Goal: Transaction & Acquisition: Purchase product/service

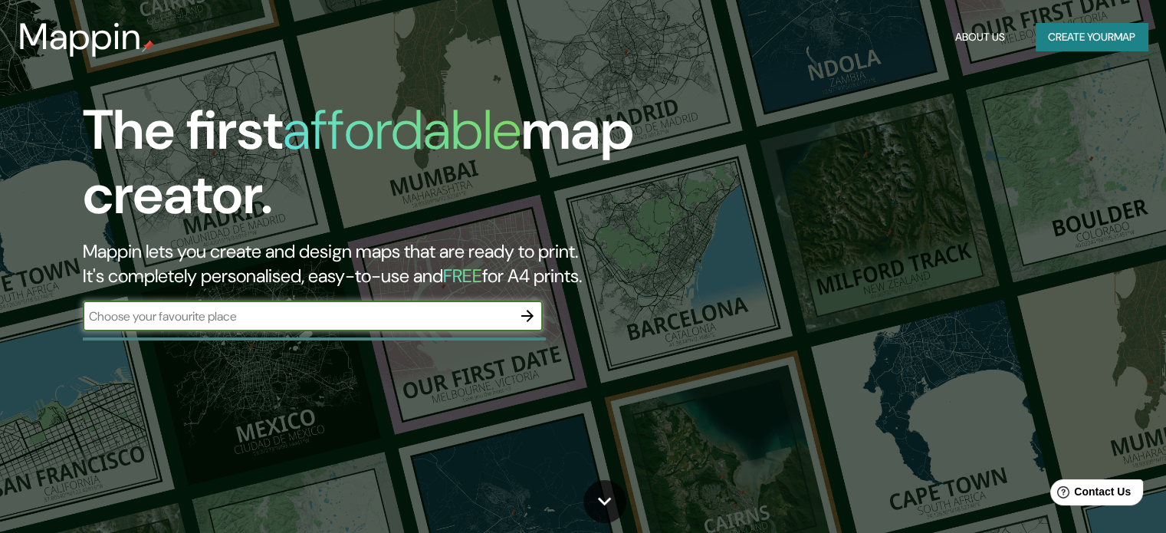
click at [1101, 36] on button "Create your map" at bounding box center [1092, 37] width 112 height 28
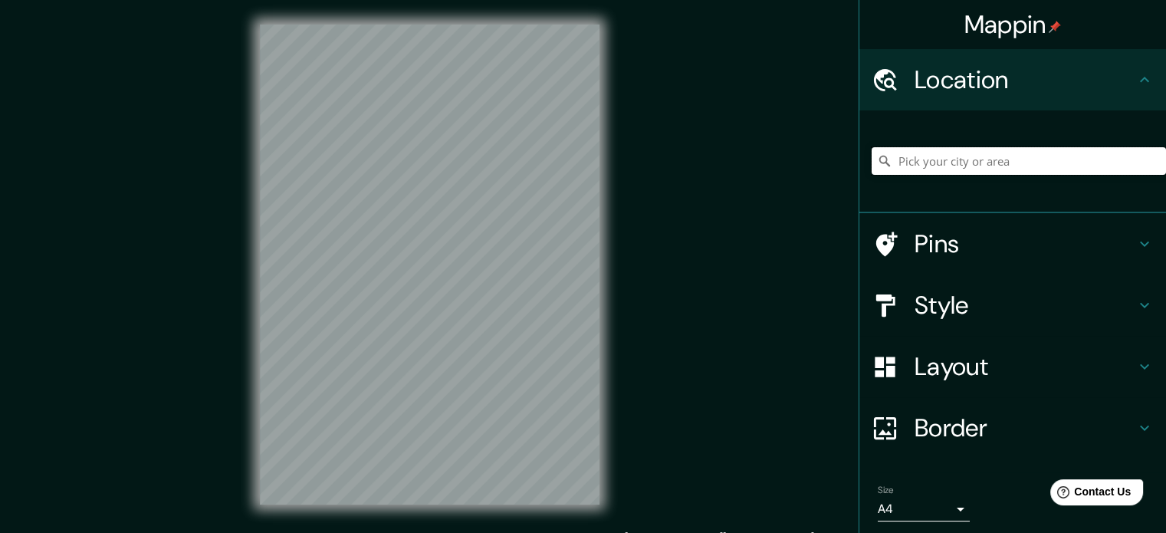
click at [900, 167] on input "Pick your city or area" at bounding box center [1019, 161] width 294 height 28
type input "[GEOGRAPHIC_DATA], [GEOGRAPHIC_DATA], [GEOGRAPHIC_DATA] 1100000, [GEOGRAPHIC_DA…"
click at [1148, 156] on icon "Clear" at bounding box center [1154, 161] width 12 height 12
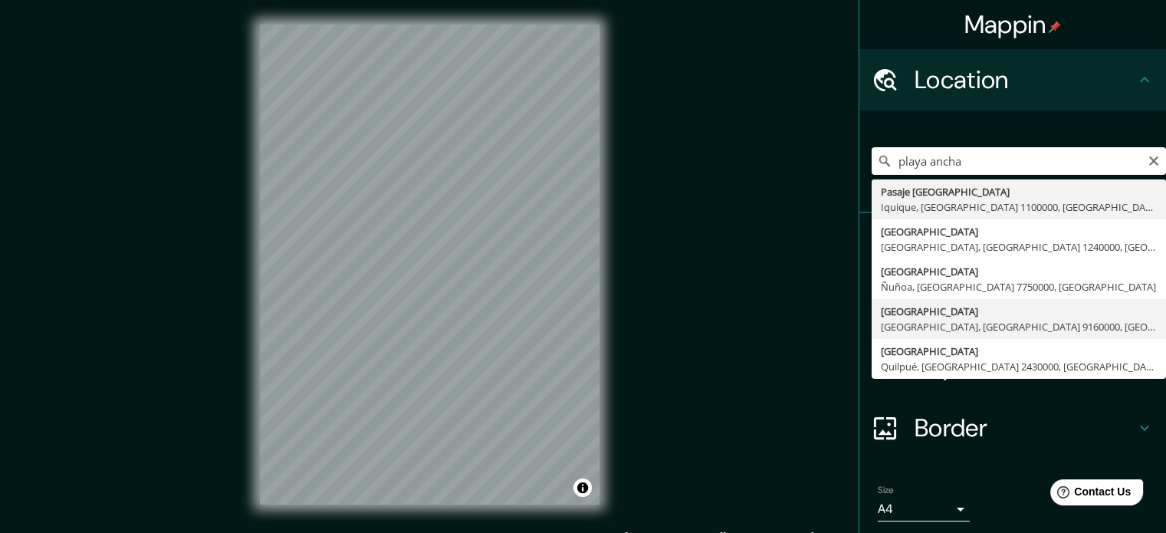
type input "[GEOGRAPHIC_DATA], [GEOGRAPHIC_DATA], [GEOGRAPHIC_DATA] 9160000, [GEOGRAPHIC_DA…"
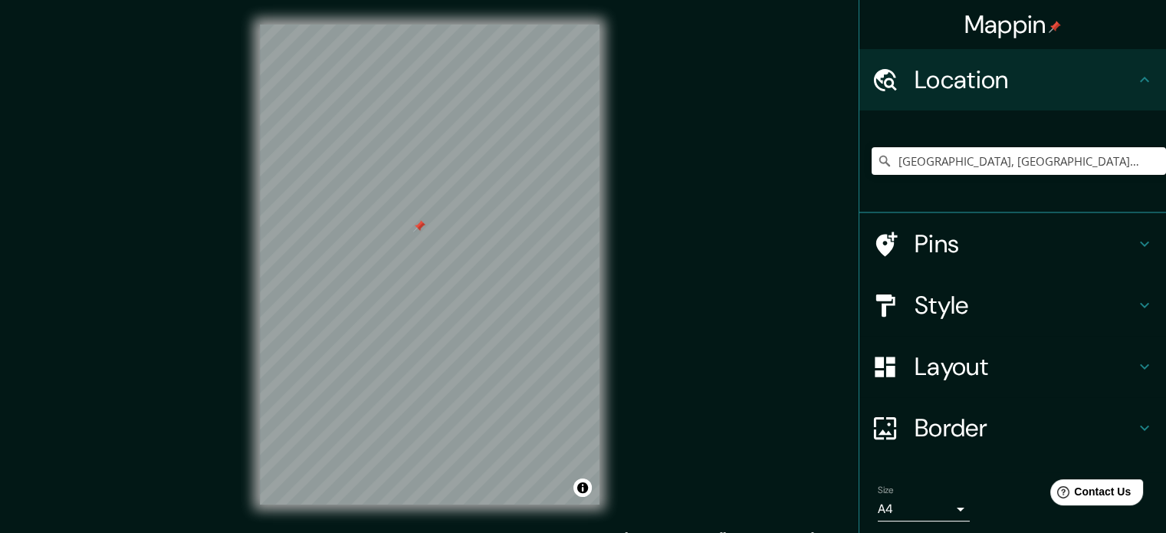
click at [604, 401] on div "© Mapbox © OpenStreetMap Improve this map" at bounding box center [429, 264] width 389 height 529
click at [1148, 160] on icon "Clear" at bounding box center [1154, 161] width 12 height 12
type input "[GEOGRAPHIC_DATA], [GEOGRAPHIC_DATA], [GEOGRAPHIC_DATA]"
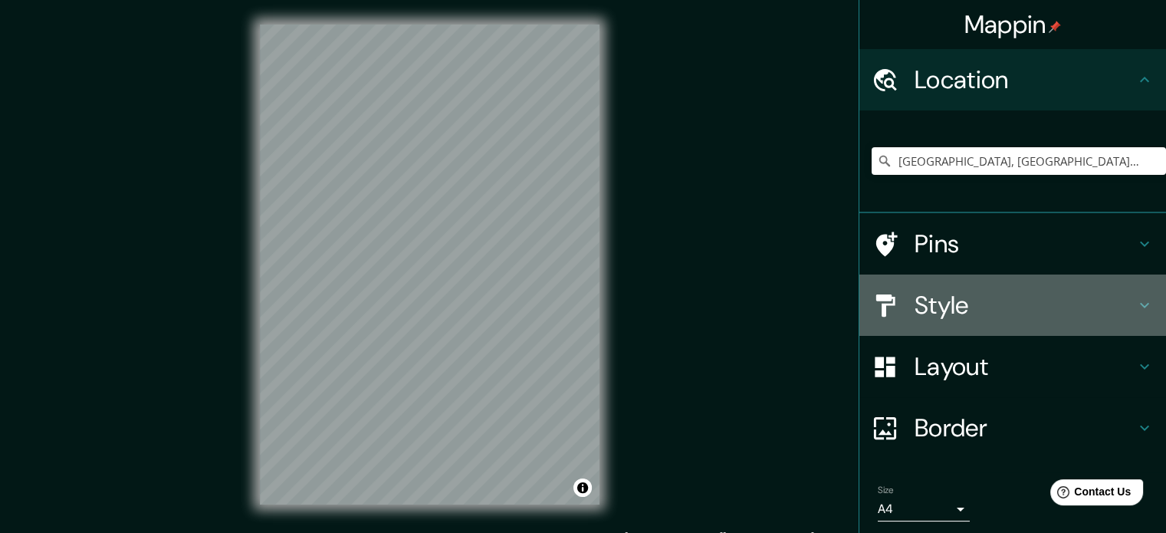
click at [972, 308] on h4 "Style" at bounding box center [1025, 305] width 221 height 31
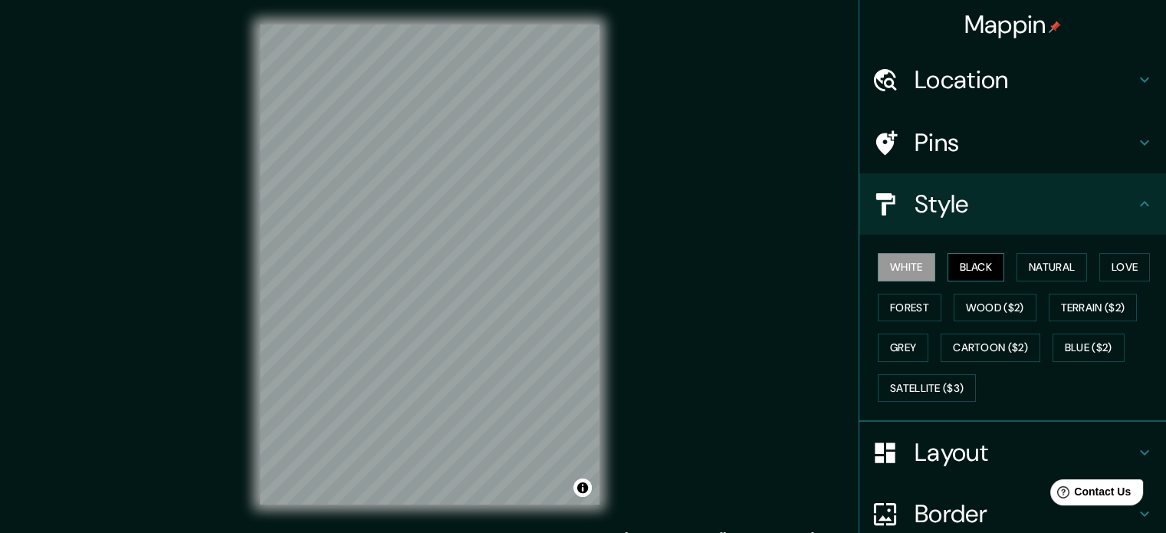
click at [982, 272] on button "Black" at bounding box center [977, 267] width 58 height 28
click at [1033, 261] on button "Natural" at bounding box center [1052, 267] width 71 height 28
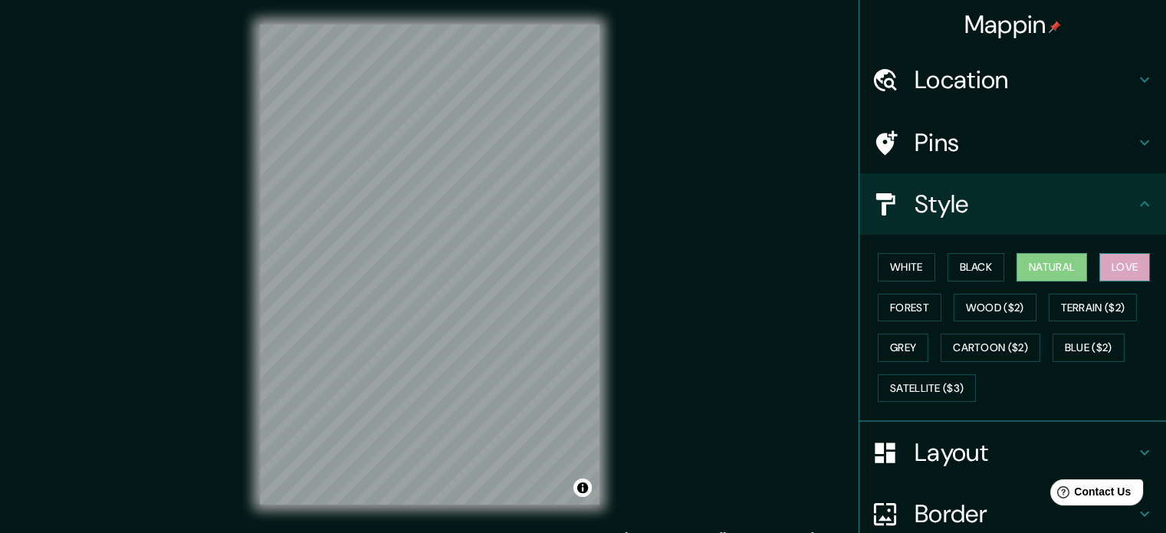
click at [1117, 269] on button "Love" at bounding box center [1125, 267] width 51 height 28
click at [893, 313] on button "Forest" at bounding box center [910, 308] width 64 height 28
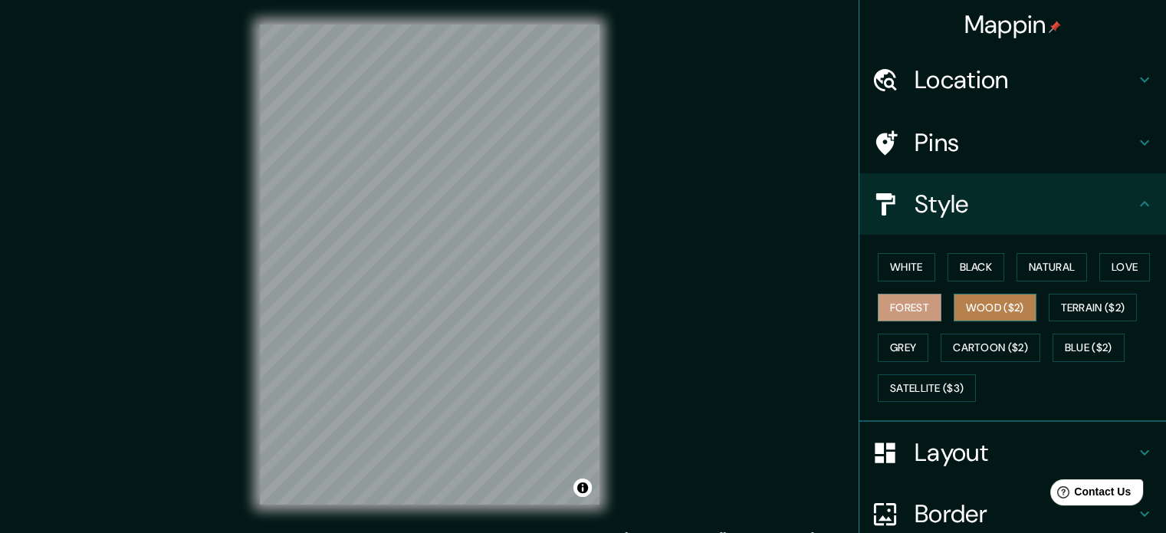
click at [982, 306] on button "Wood ($2)" at bounding box center [995, 308] width 83 height 28
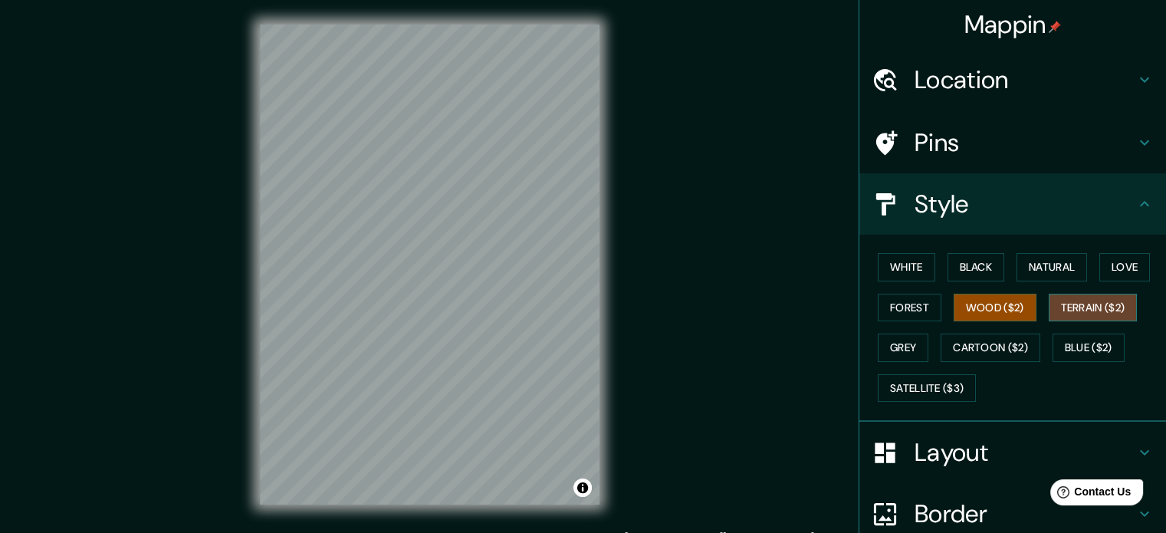
click at [1086, 301] on button "Terrain ($2)" at bounding box center [1093, 308] width 89 height 28
click at [886, 339] on button "Grey" at bounding box center [903, 348] width 51 height 28
